Goal: Information Seeking & Learning: Learn about a topic

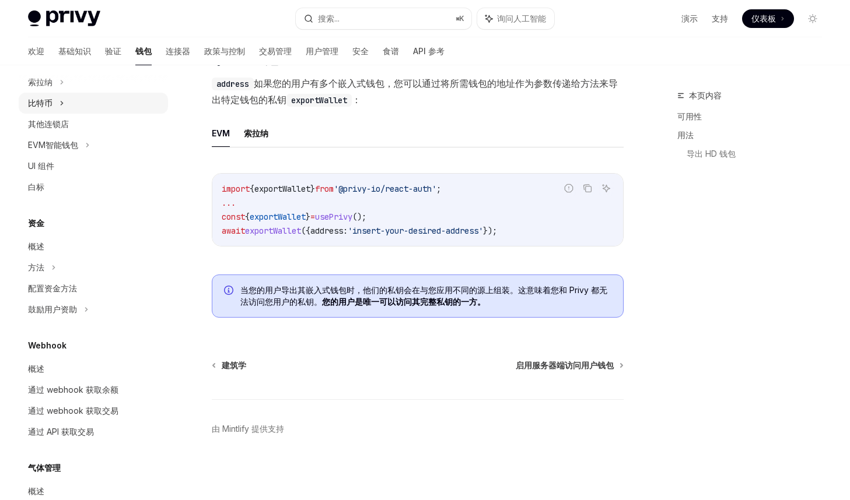
scroll to position [323, 0]
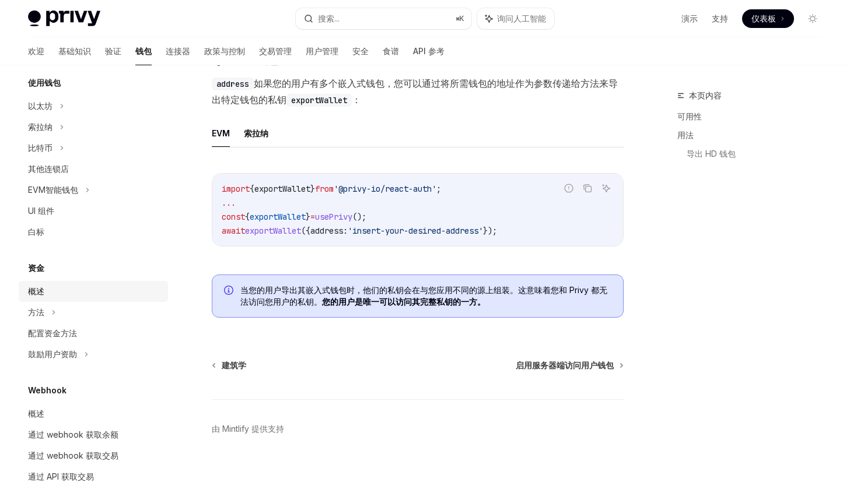
click at [64, 291] on div "概述" at bounding box center [94, 292] width 133 height 14
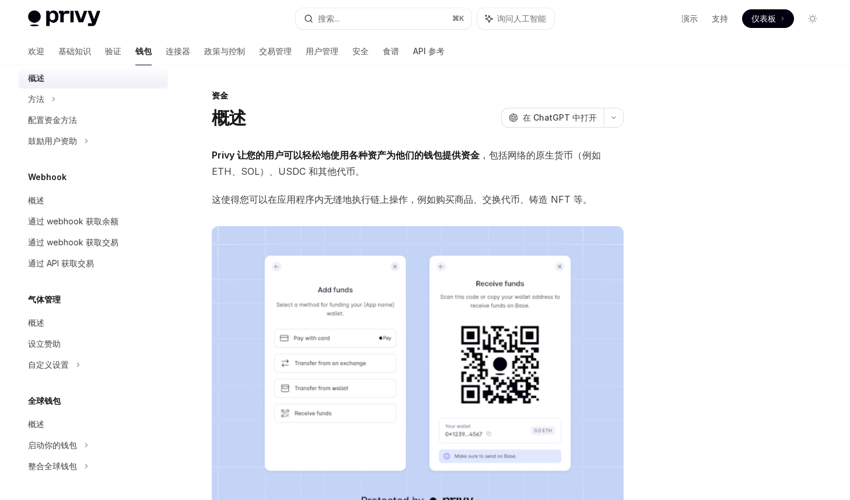
scroll to position [471, 0]
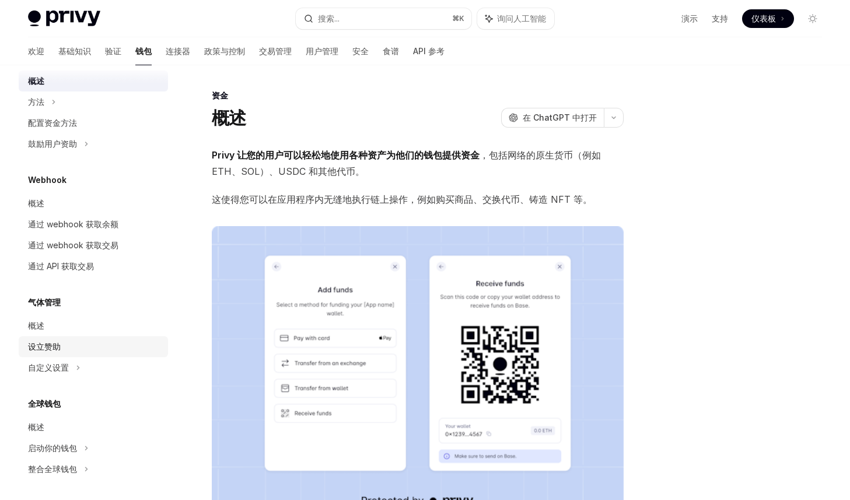
click at [59, 348] on font "设立赞助" at bounding box center [44, 347] width 33 height 10
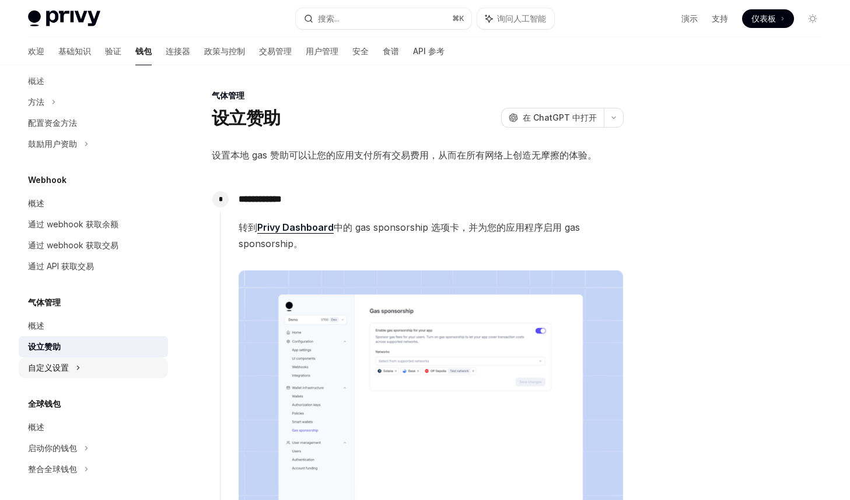
click at [61, 366] on font "自定义设置" at bounding box center [48, 368] width 41 height 10
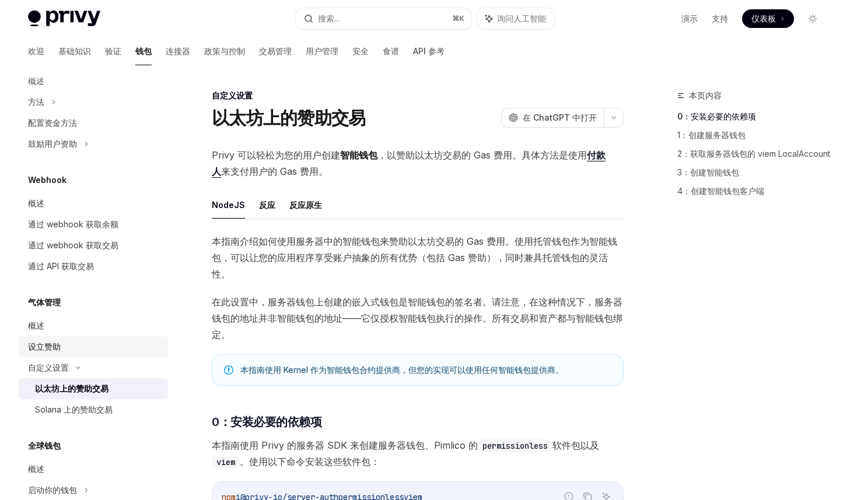
click at [59, 352] on div "设立赞助" at bounding box center [44, 347] width 33 height 14
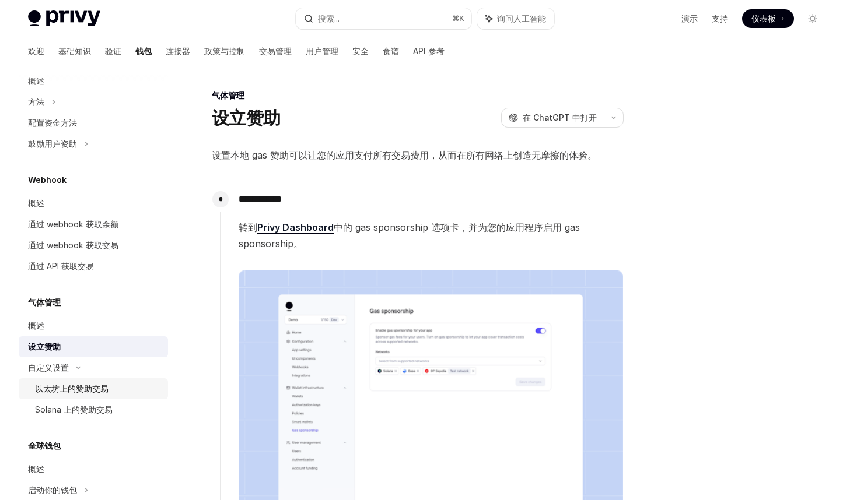
click at [74, 387] on font "以太坊上的赞助交易" at bounding box center [71, 389] width 73 height 10
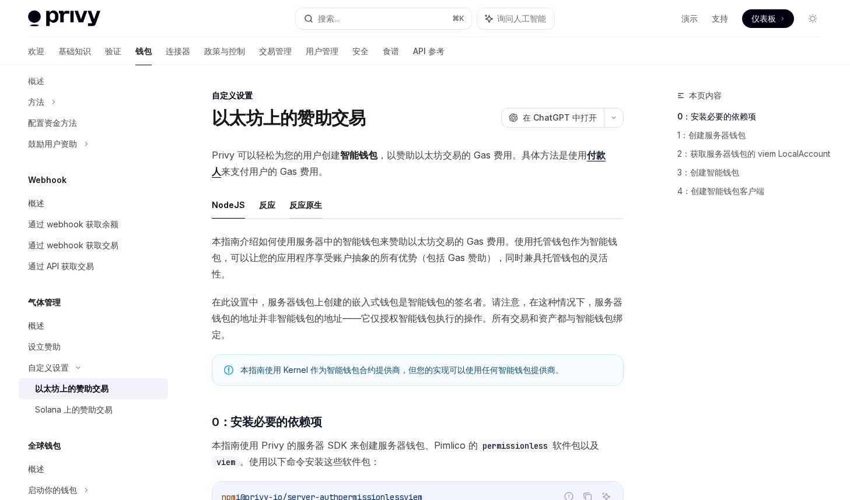
click at [306, 201] on font "反应原生" at bounding box center [305, 205] width 33 height 10
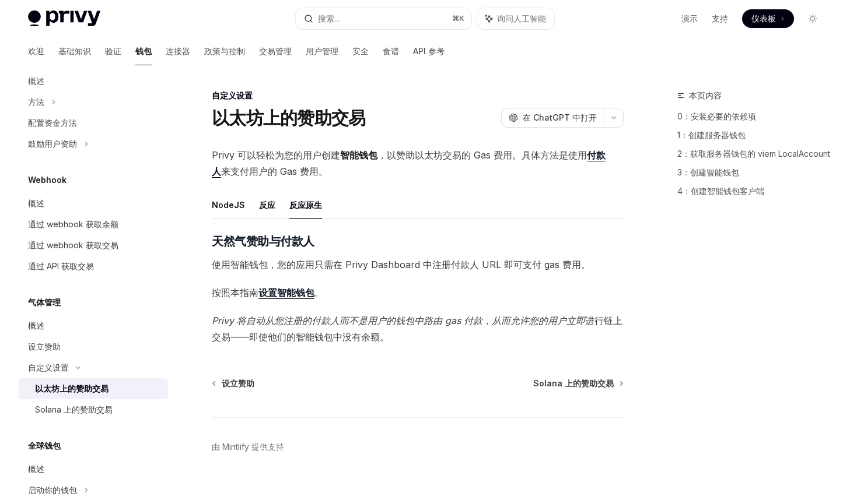
scroll to position [18, 0]
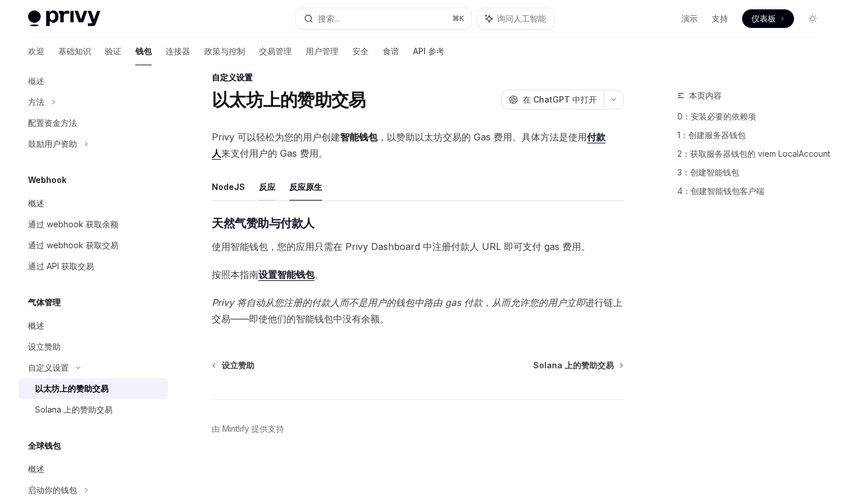
click at [264, 184] on font "反应" at bounding box center [267, 187] width 16 height 10
click at [229, 187] on font "NodeJS" at bounding box center [228, 187] width 33 height 10
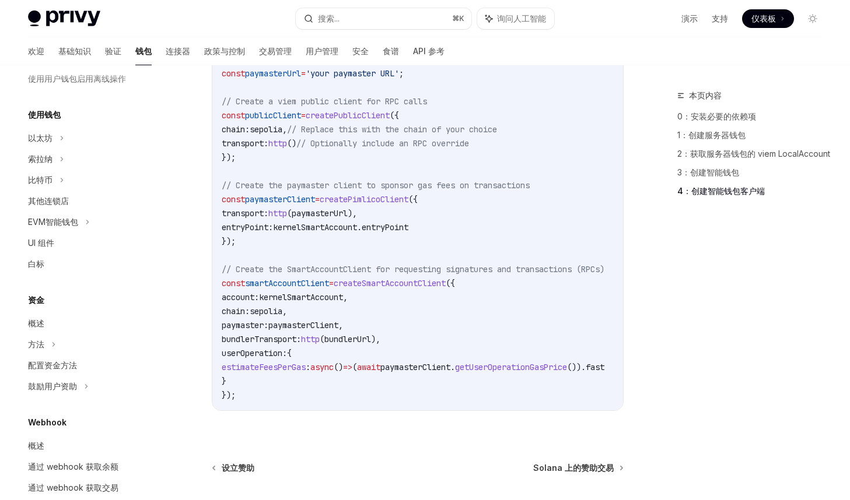
scroll to position [225, 0]
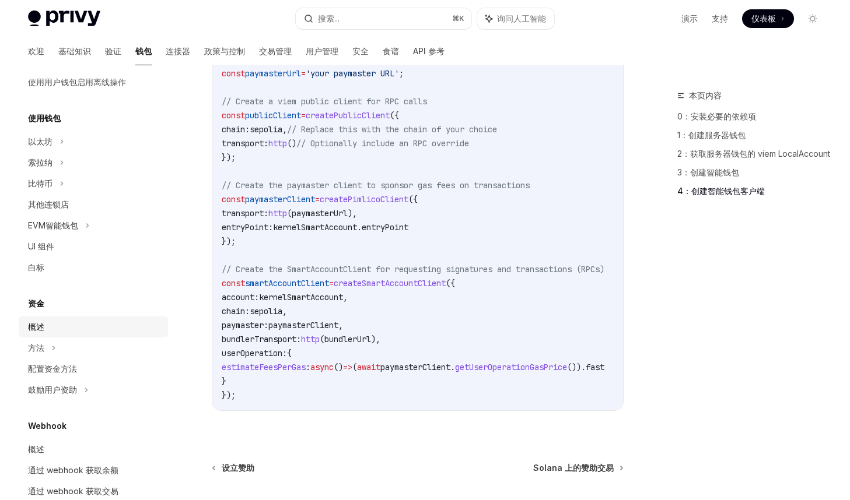
click at [43, 324] on font "概述" at bounding box center [36, 327] width 16 height 10
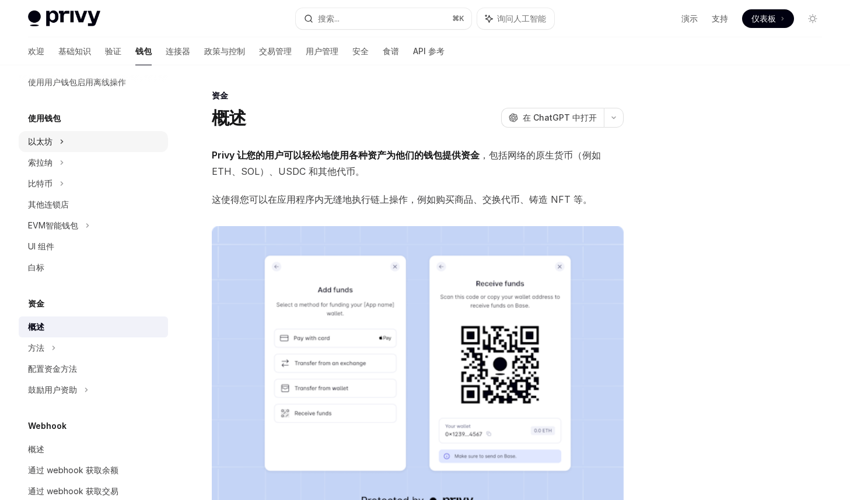
click at [55, 142] on div "以太坊" at bounding box center [93, 141] width 149 height 21
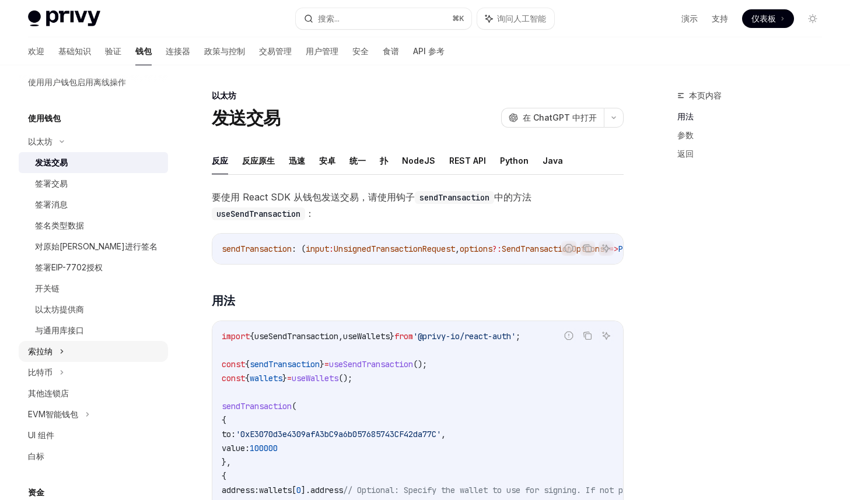
click at [73, 355] on div "索拉纳" at bounding box center [93, 351] width 149 height 21
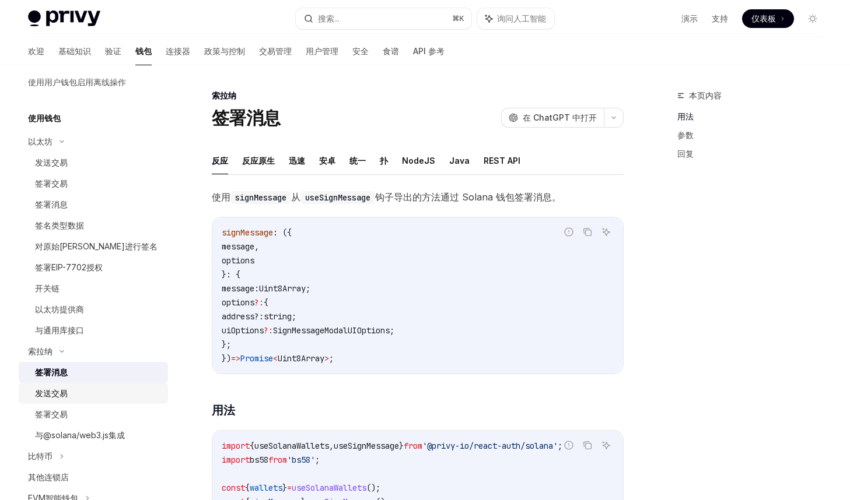
click at [83, 393] on div "发送交易" at bounding box center [98, 394] width 126 height 14
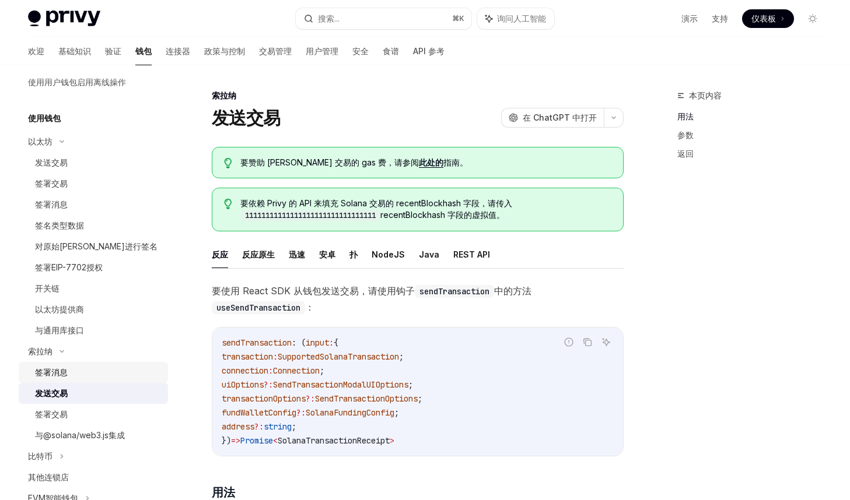
click at [82, 372] on div "签署消息" at bounding box center [98, 373] width 126 height 14
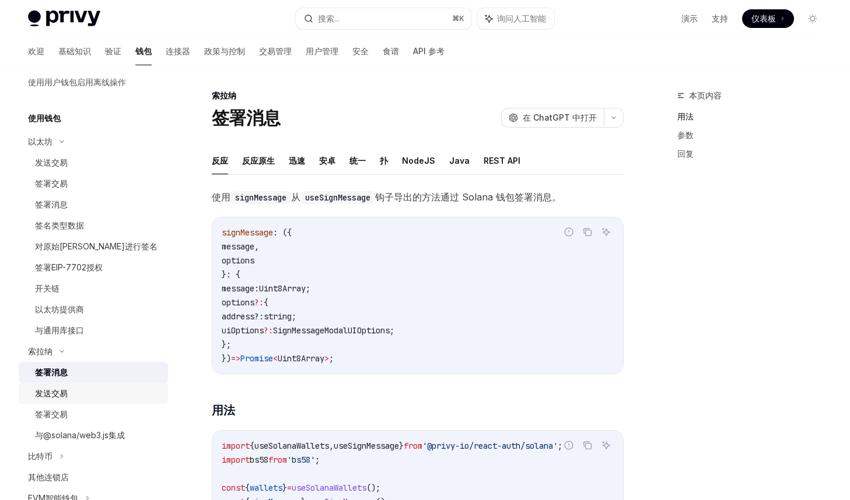
click at [81, 390] on div "发送交易" at bounding box center [98, 394] width 126 height 14
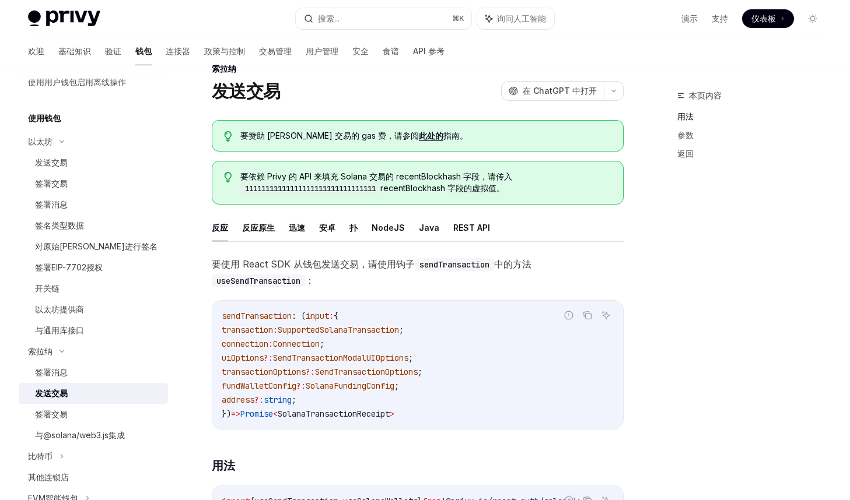
scroll to position [27, 0]
click at [348, 228] on ul "反应 反应原生 迅速 [PERSON_NAME] 扑 NodeJS Java REST API" at bounding box center [418, 227] width 412 height 28
click at [354, 227] on font "扑" at bounding box center [353, 227] width 8 height 10
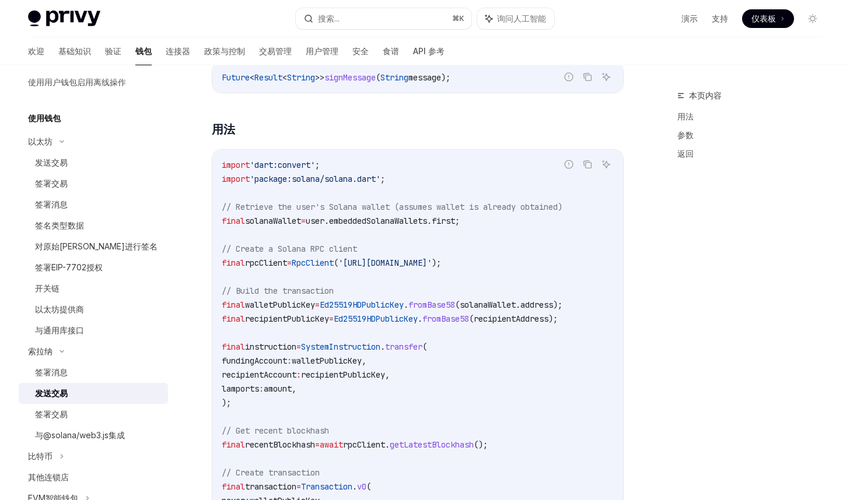
scroll to position [253, 0]
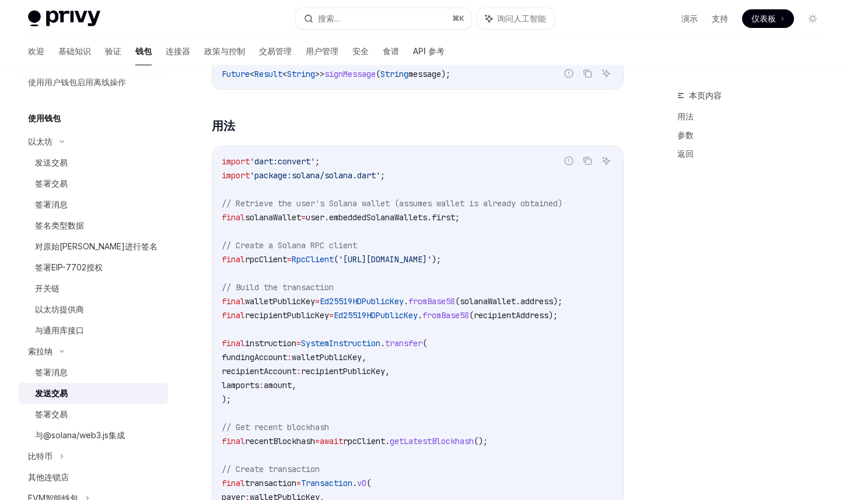
click at [404, 296] on span "Ed25519HDPublicKey" at bounding box center [362, 301] width 84 height 10
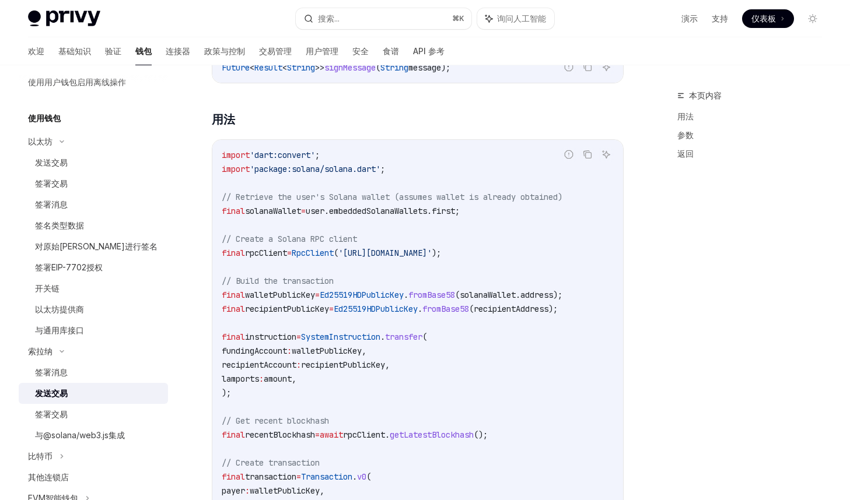
scroll to position [258, 0]
click at [401, 272] on code "import 'dart:convert' ; import 'package:solana/solana.dart' ; // Retrieve the u…" at bounding box center [418, 506] width 392 height 714
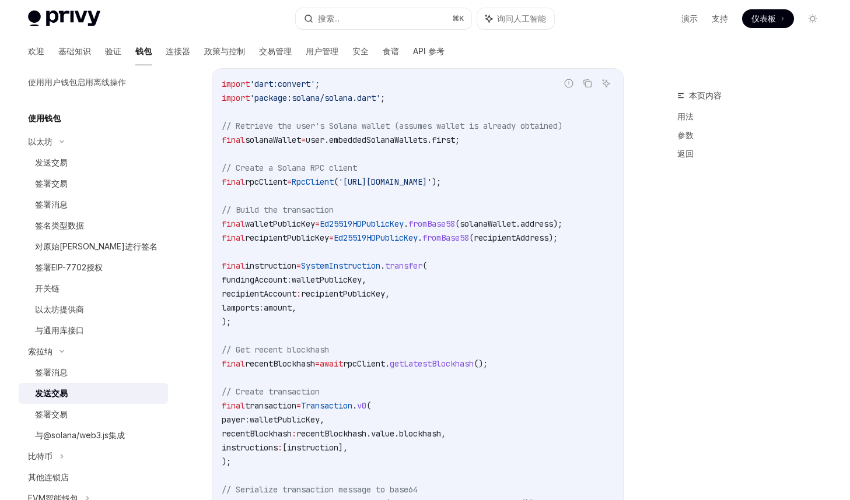
scroll to position [334, 0]
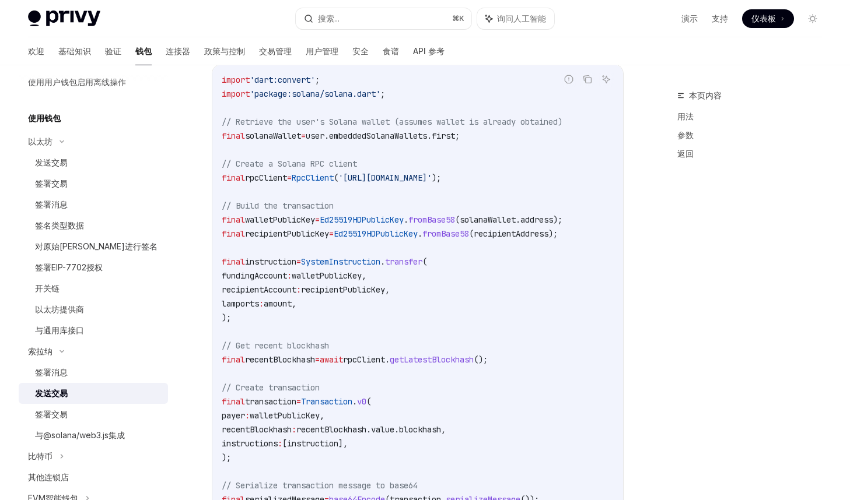
click at [366, 279] on span "walletPublicKey," at bounding box center [329, 276] width 75 height 10
click at [377, 292] on span "recipientPublicKey," at bounding box center [345, 290] width 89 height 10
click at [373, 310] on code "import 'dart:convert' ; import 'package:solana/solana.dart' ; // Retrieve the u…" at bounding box center [418, 430] width 392 height 714
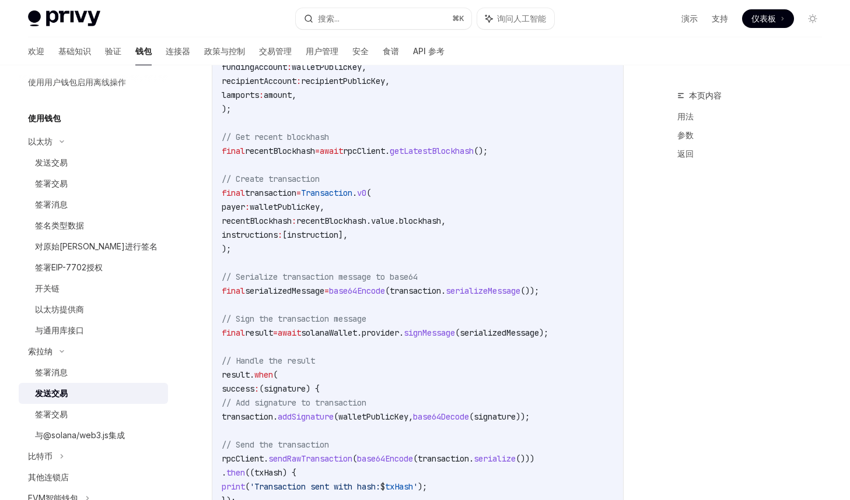
scroll to position [545, 0]
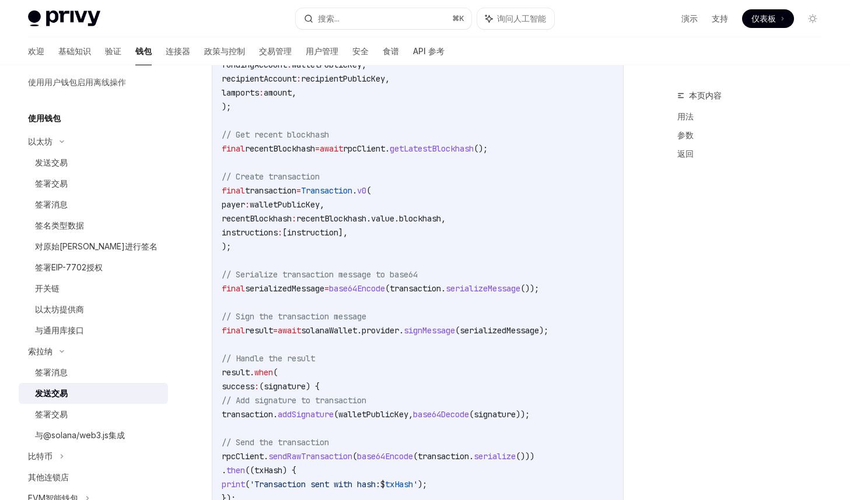
click at [374, 292] on span "base64Encode" at bounding box center [357, 288] width 56 height 10
click at [323, 300] on code "import 'dart:convert' ; import 'package:solana/solana.dart' ; // Retrieve the u…" at bounding box center [418, 219] width 392 height 714
click at [320, 290] on span "serializedMessage" at bounding box center [284, 288] width 79 height 10
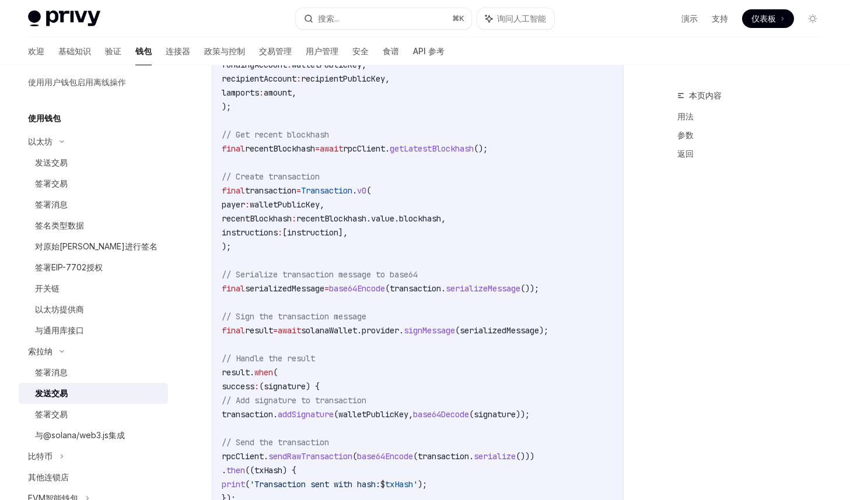
click at [355, 332] on span "solanaWallet.provider." at bounding box center [352, 330] width 103 height 10
click at [399, 330] on span "solanaWallet.provider." at bounding box center [352, 330] width 103 height 10
click at [402, 360] on code "import 'dart:convert' ; import 'package:solana/solana.dart' ; // Retrieve the u…" at bounding box center [418, 219] width 392 height 714
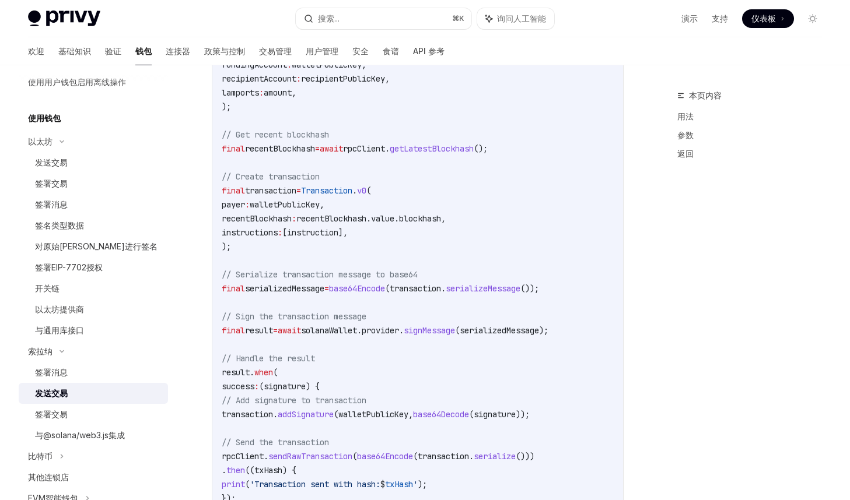
scroll to position [643, 0]
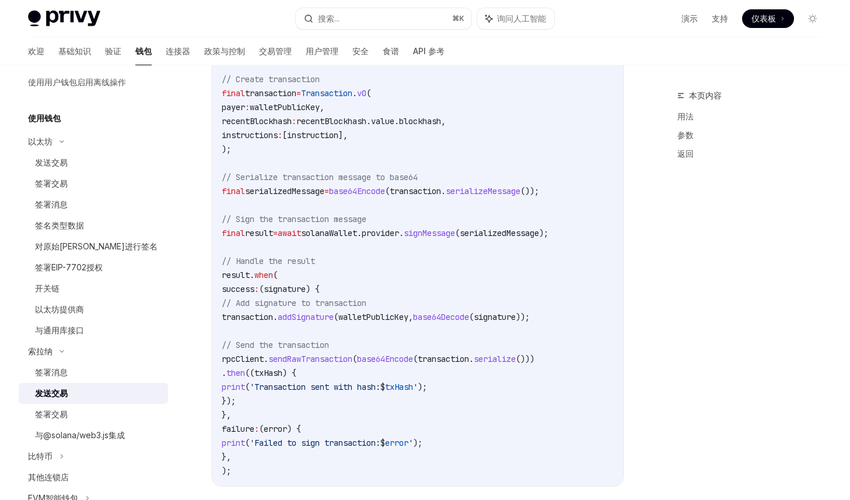
click at [320, 285] on span "(signature) {" at bounding box center [289, 289] width 61 height 10
click at [334, 318] on span "addSignature" at bounding box center [306, 317] width 56 height 10
click at [288, 324] on code "import 'dart:convert' ; import 'package:solana/solana.dart' ; // Retrieve the u…" at bounding box center [418, 121] width 392 height 714
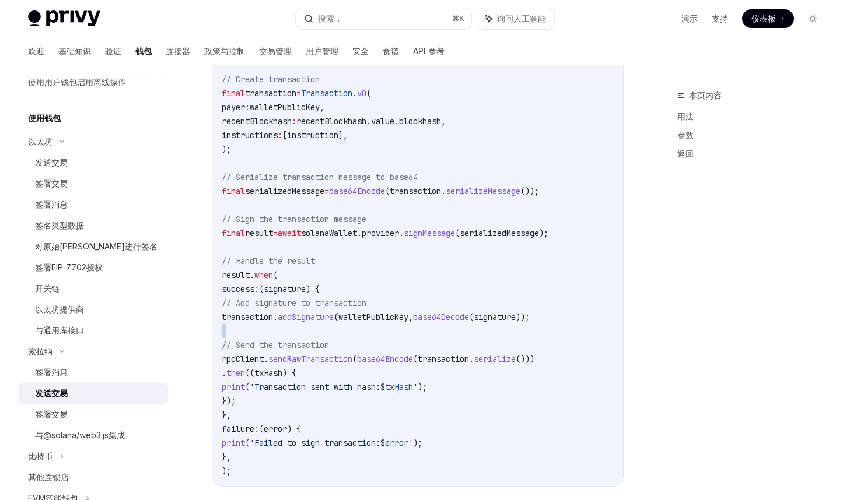
click at [288, 324] on code "import 'dart:convert' ; import 'package:solana/solana.dart' ; // Retrieve the u…" at bounding box center [418, 121] width 392 height 714
click at [278, 317] on span "transaction." at bounding box center [250, 317] width 56 height 10
click at [413, 318] on span "(walletPublicKey," at bounding box center [373, 317] width 79 height 10
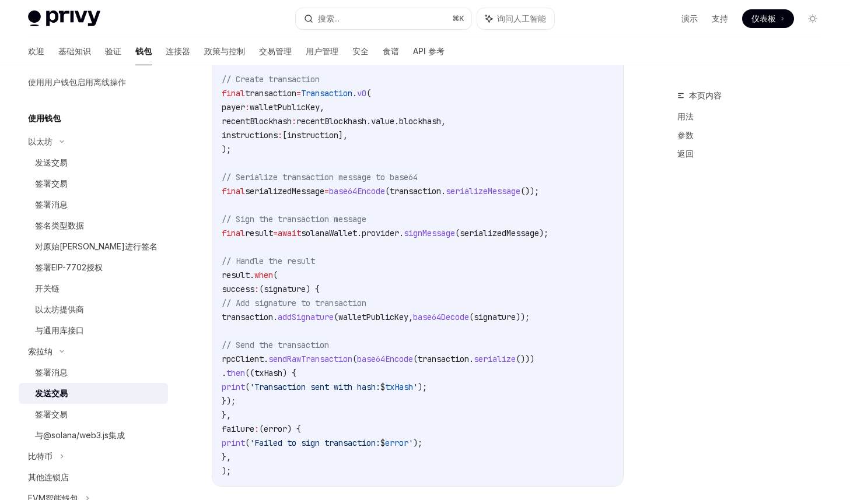
click at [404, 353] on code "import 'dart:convert' ; import 'package:solana/solana.dart' ; // Retrieve the u…" at bounding box center [418, 121] width 392 height 714
click at [352, 360] on span "sendRawTransaction" at bounding box center [310, 359] width 84 height 10
click at [380, 384] on span "'Transaction sent with hash:" at bounding box center [315, 387] width 131 height 10
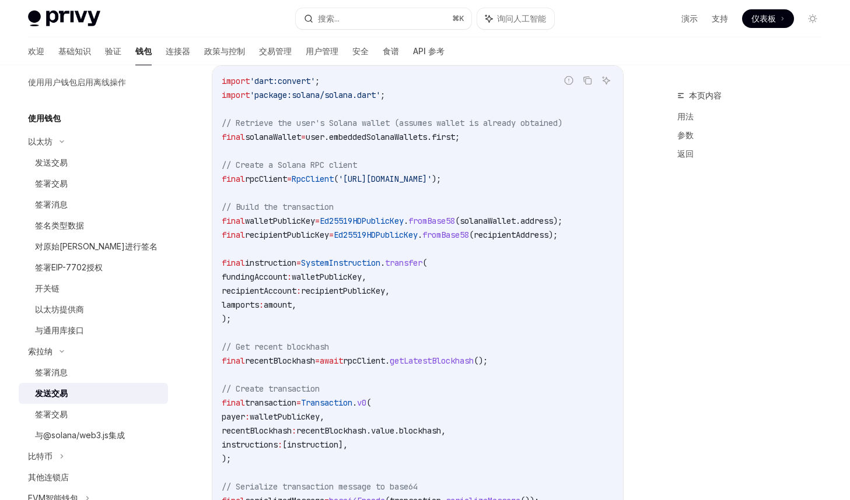
scroll to position [300, 0]
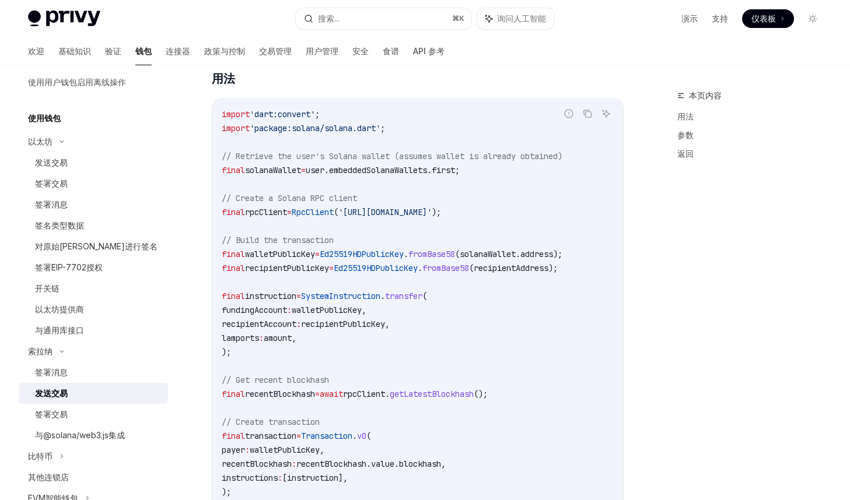
click at [388, 169] on span "user.embeddedSolanaWallets.first;" at bounding box center [383, 170] width 154 height 10
click at [415, 192] on code "import 'dart:convert' ; import 'package:solana/solana.dart' ; // Retrieve the u…" at bounding box center [418, 464] width 392 height 714
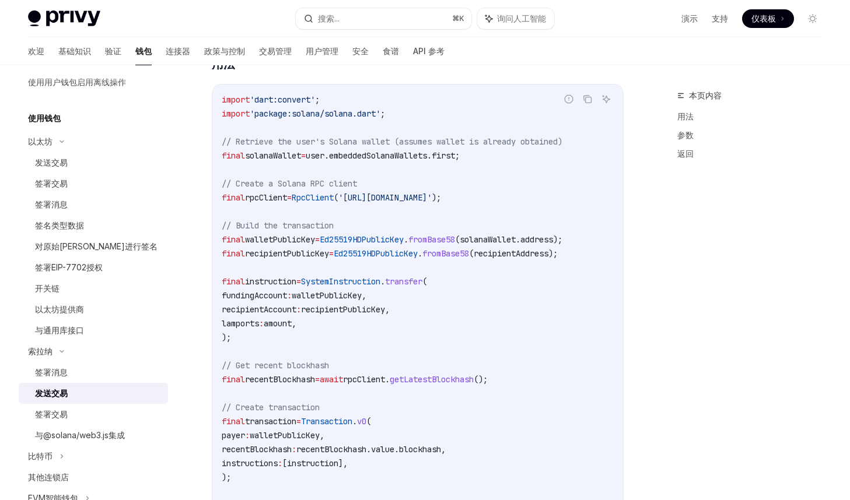
click at [349, 225] on code "import 'dart:convert' ; import 'package:solana/solana.dart' ; // Retrieve the u…" at bounding box center [418, 450] width 392 height 714
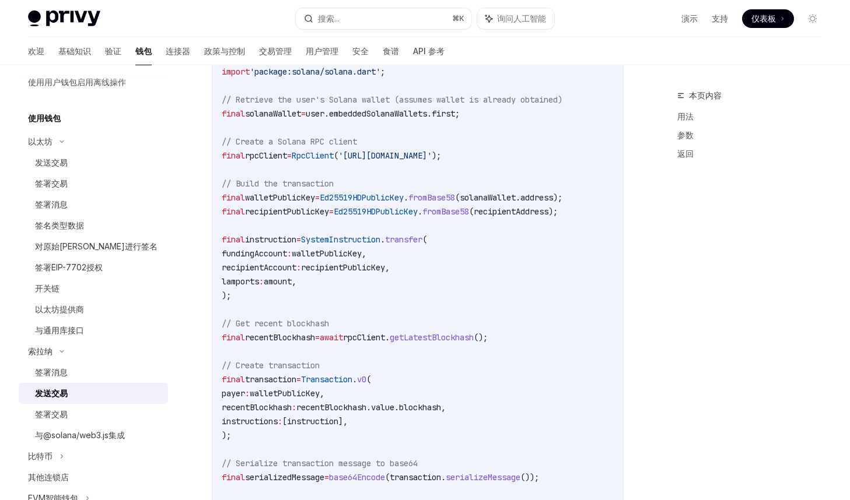
scroll to position [368, 0]
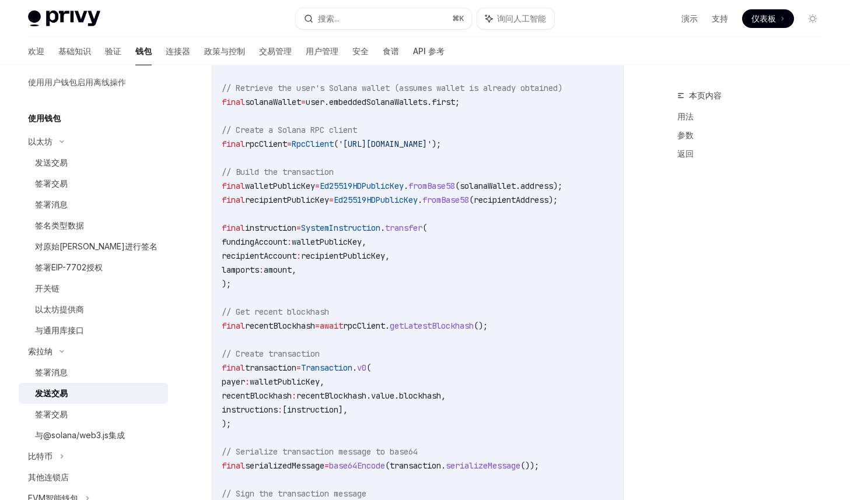
click at [280, 103] on span "solanaWallet" at bounding box center [273, 102] width 56 height 10
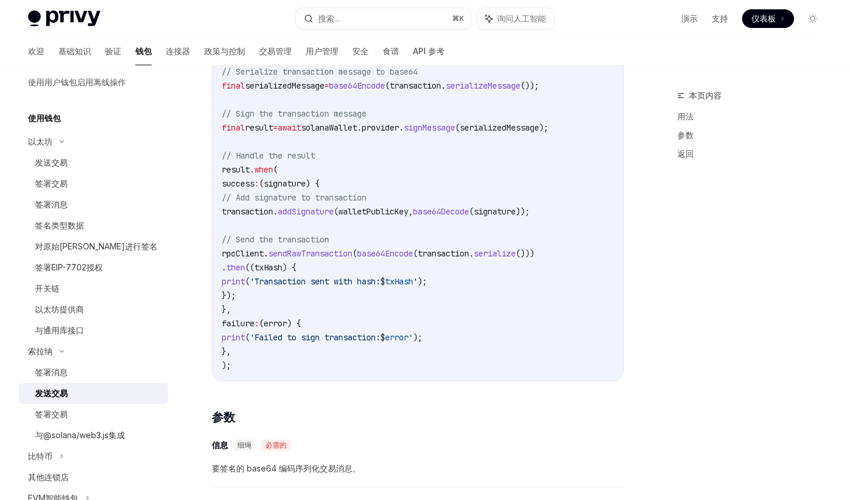
scroll to position [729, 0]
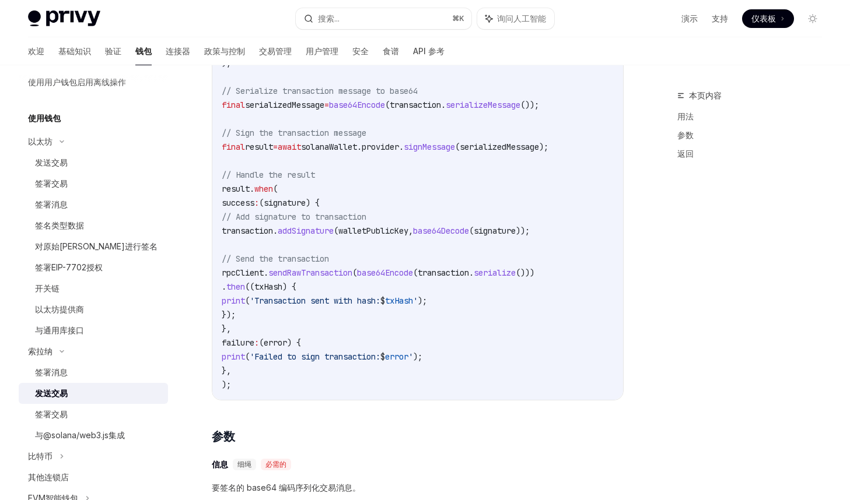
click at [341, 177] on code "import 'dart:convert' ; import 'package:solana/solana.dart' ; // Retrieve the u…" at bounding box center [418, 35] width 392 height 714
click at [320, 203] on span "(signature) {" at bounding box center [289, 203] width 61 height 10
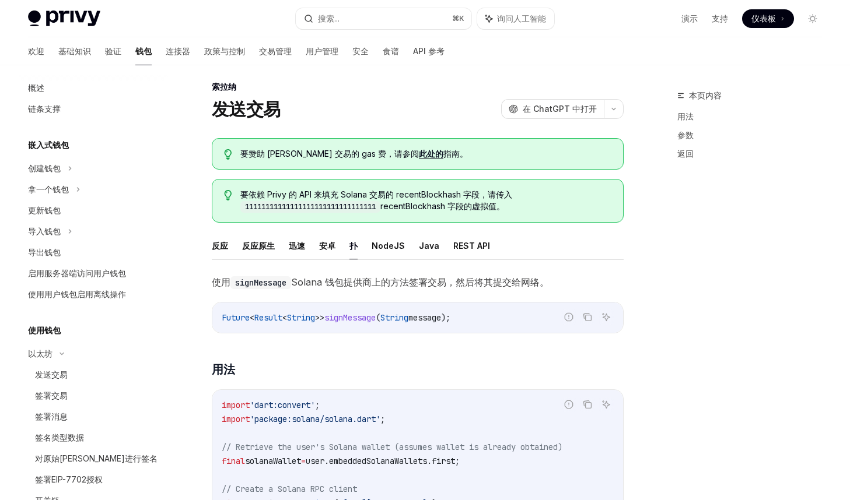
scroll to position [0, 0]
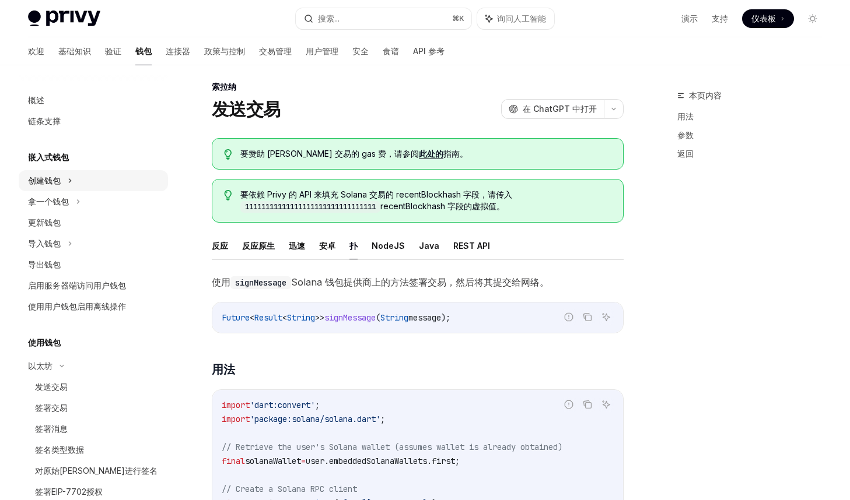
click at [54, 180] on font "创建钱包" at bounding box center [44, 181] width 33 height 10
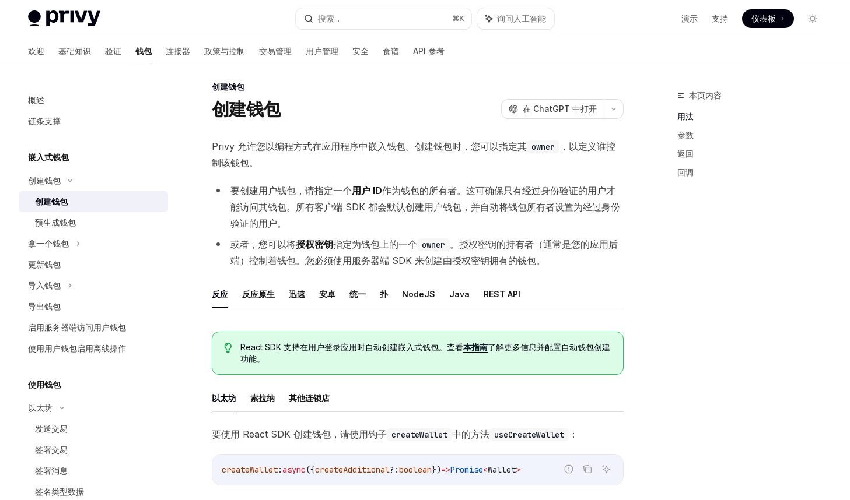
click at [373, 293] on ul "反应 反应原生 迅速 [PERSON_NAME] 统一 扑 NodeJS Java REST API" at bounding box center [418, 295] width 412 height 28
click at [380, 293] on font "扑" at bounding box center [384, 294] width 8 height 10
type textarea "*"
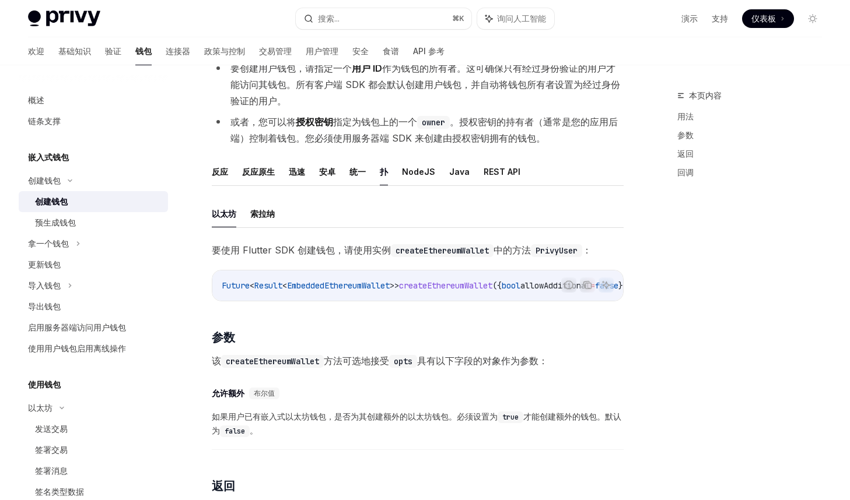
scroll to position [0, 78]
click at [479, 331] on div "要使用 Flutter SDK 创建钱包，请使用实例 createEthereumWallet 中的方法 PrivyUser ： 报告错误代码 复制 询问人工…" at bounding box center [418, 402] width 412 height 321
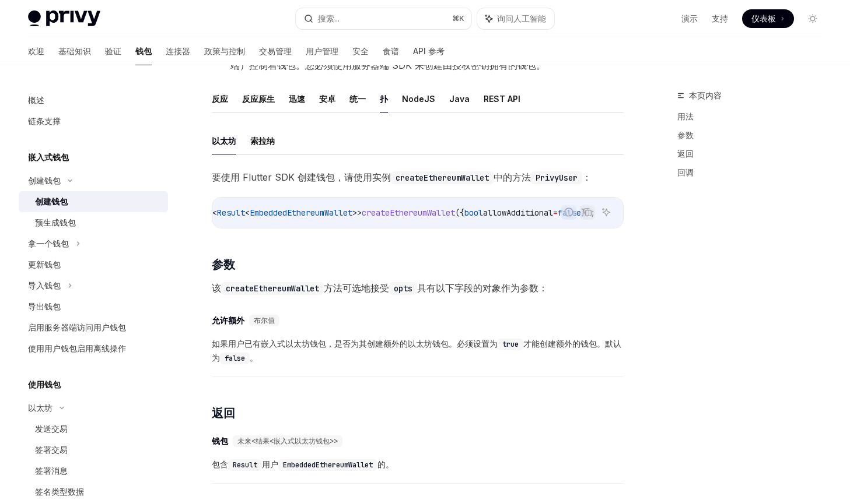
scroll to position [372, 0]
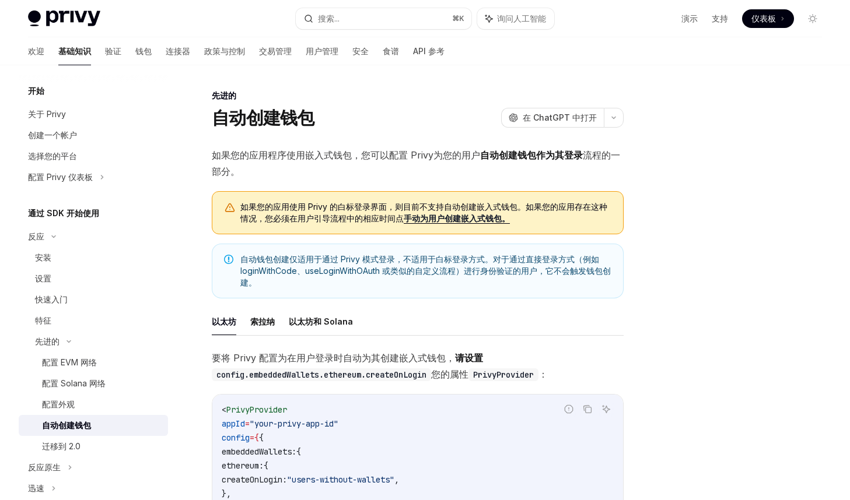
click at [383, 166] on span "如果您的应用程序使用嵌入式钱包，您可以配置 Privy为您的用户 自动创建钱包作为其 登录 流程的一部分 。" at bounding box center [418, 163] width 412 height 33
drag, startPoint x: 337, startPoint y: 208, endPoint x: 367, endPoint y: 211, distance: 30.5
click at [367, 211] on font "如果您的应用使用 Privy 的白标登录界面，则目前不支持自动创建嵌入式钱包。如果您的应用存在这种情况，您必须" at bounding box center [423, 213] width 367 height 22
click at [370, 213] on font "在用户引导流程中的相应时间点" at bounding box center [346, 218] width 114 height 10
click at [264, 324] on font "索拉纳" at bounding box center [262, 322] width 24 height 10
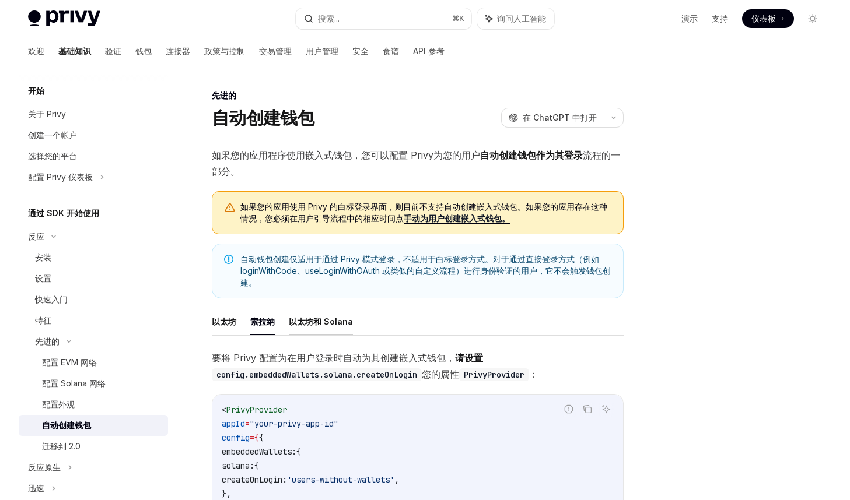
click at [318, 327] on font "以太坊和 Solana" at bounding box center [321, 322] width 64 height 10
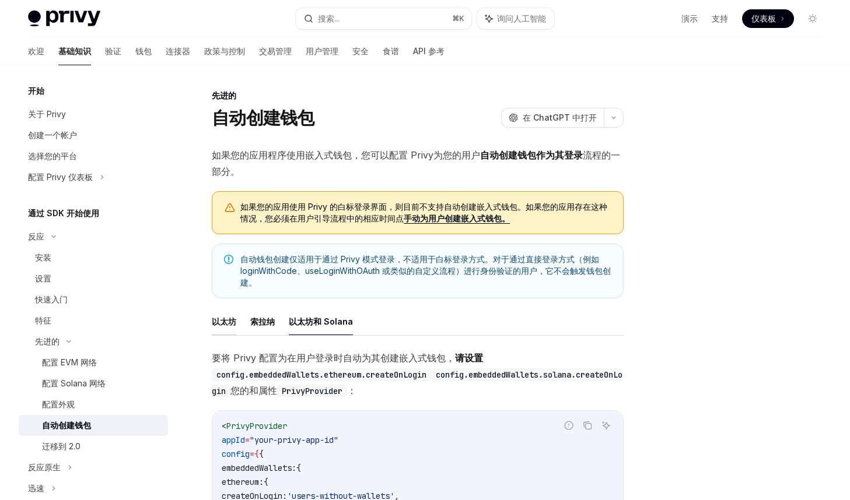
click at [227, 324] on font "以太坊" at bounding box center [224, 322] width 24 height 10
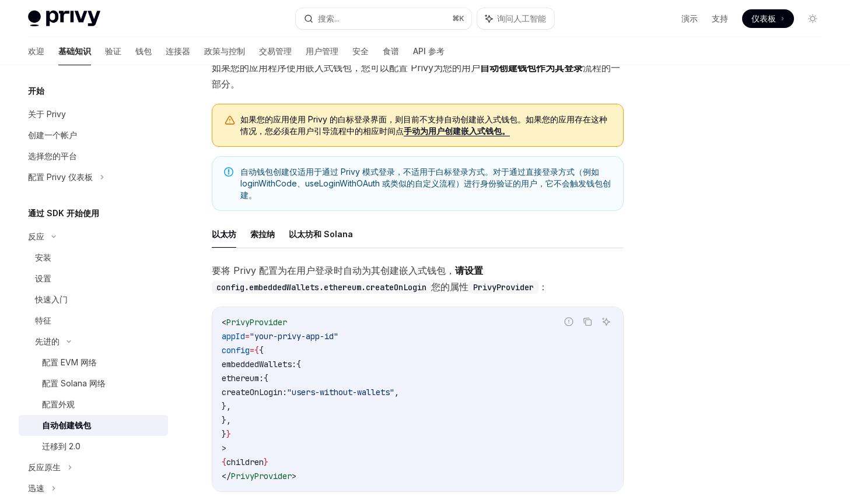
scroll to position [88, 0]
click at [326, 233] on font "以太坊和 Solana" at bounding box center [321, 234] width 64 height 10
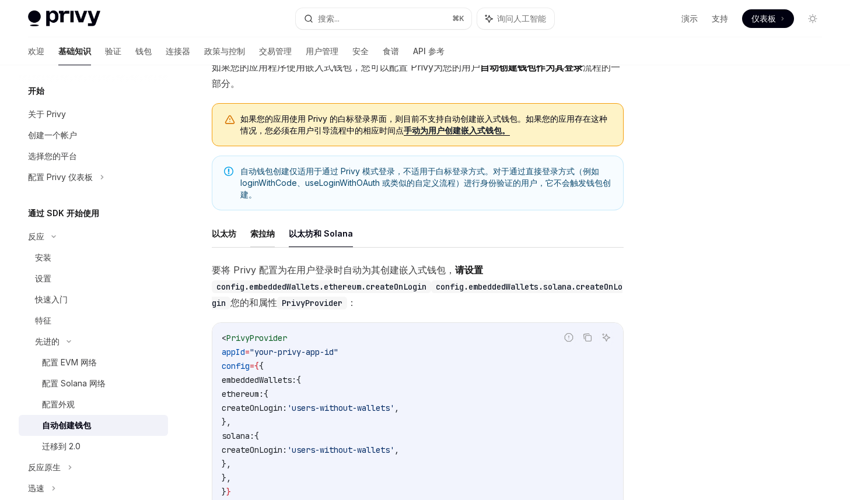
click at [261, 235] on font "索拉纳" at bounding box center [262, 234] width 24 height 10
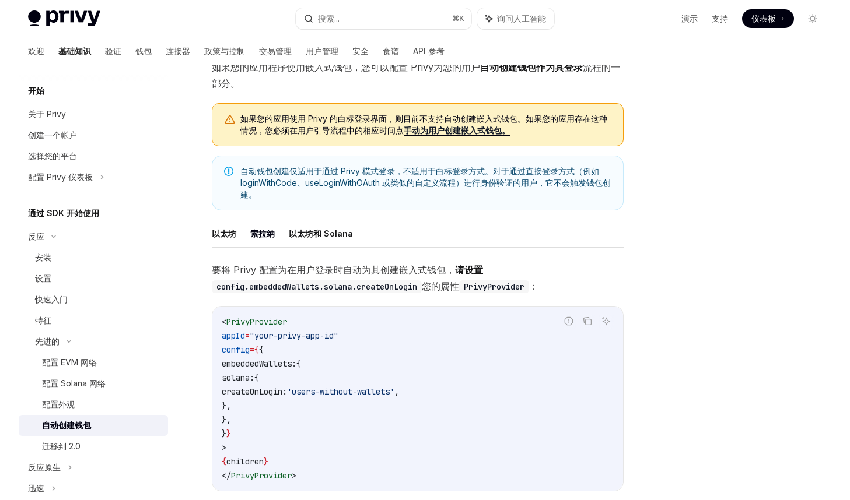
click at [225, 236] on font "以太坊" at bounding box center [224, 234] width 24 height 10
click at [306, 233] on font "以太坊和 Solana" at bounding box center [321, 234] width 64 height 10
type textarea "*"
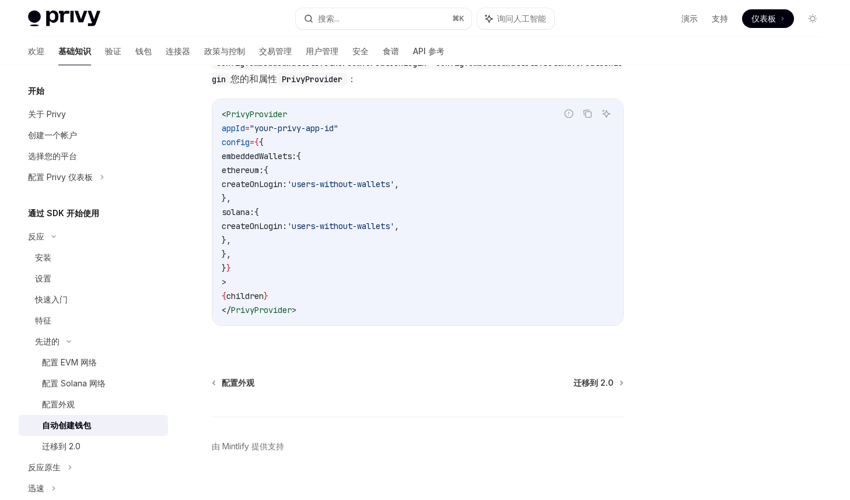
scroll to position [330, 0]
